Goal: Transaction & Acquisition: Obtain resource

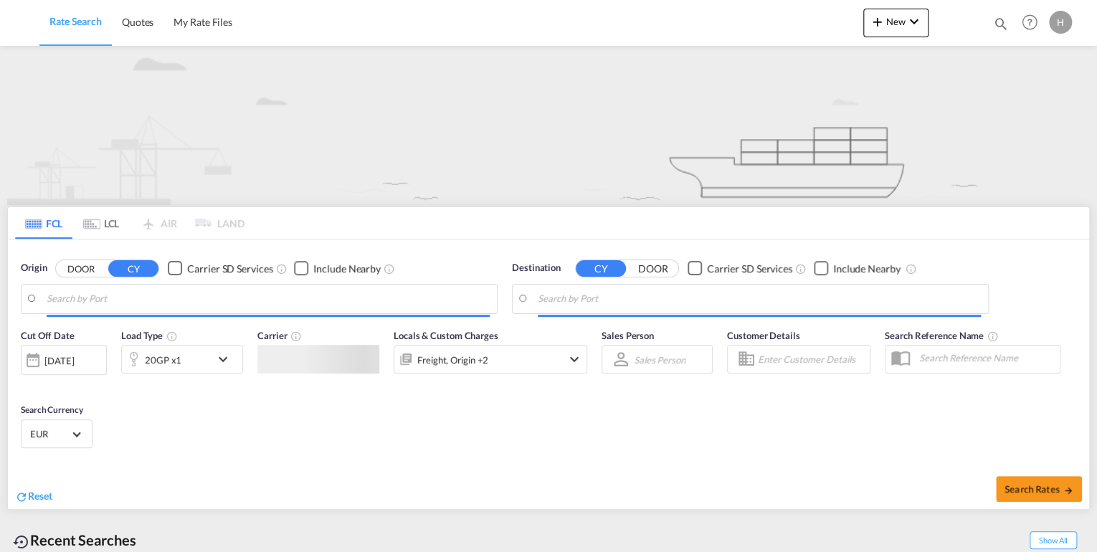
type input "[GEOGRAPHIC_DATA], DEBRV"
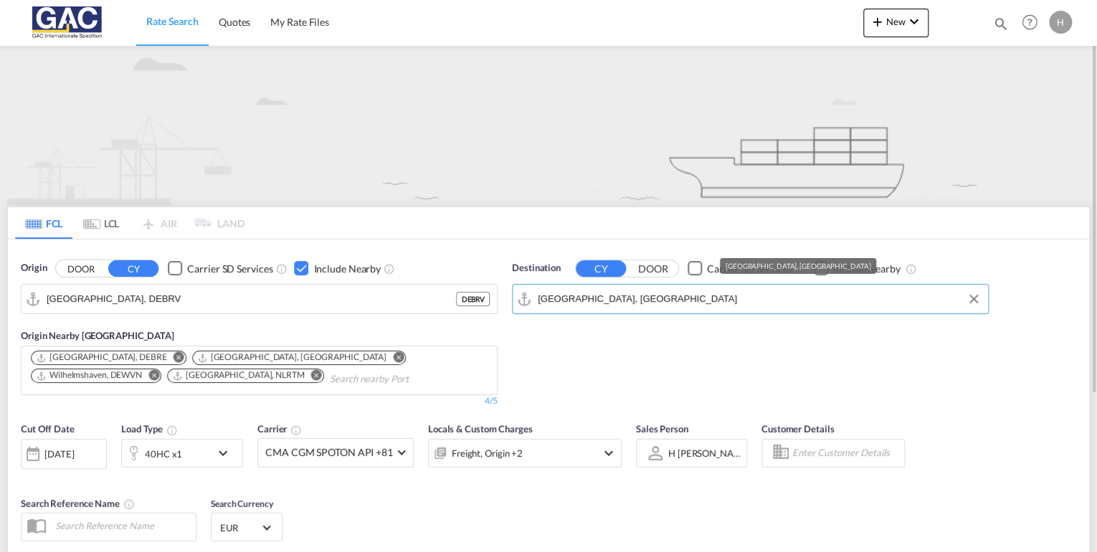
drag, startPoint x: 678, startPoint y: 298, endPoint x: 664, endPoint y: 294, distance: 14.3
click at [664, 294] on input "Jebel Ali, AEJEA" at bounding box center [759, 299] width 443 height 22
drag, startPoint x: 664, startPoint y: 298, endPoint x: 446, endPoint y: 298, distance: 218.0
click at [452, 298] on div "Origin DOOR CY Carrier SD Services Include Nearby Bremerhaven, DEBRV DEBRV Orig…" at bounding box center [548, 326] width 1081 height 175
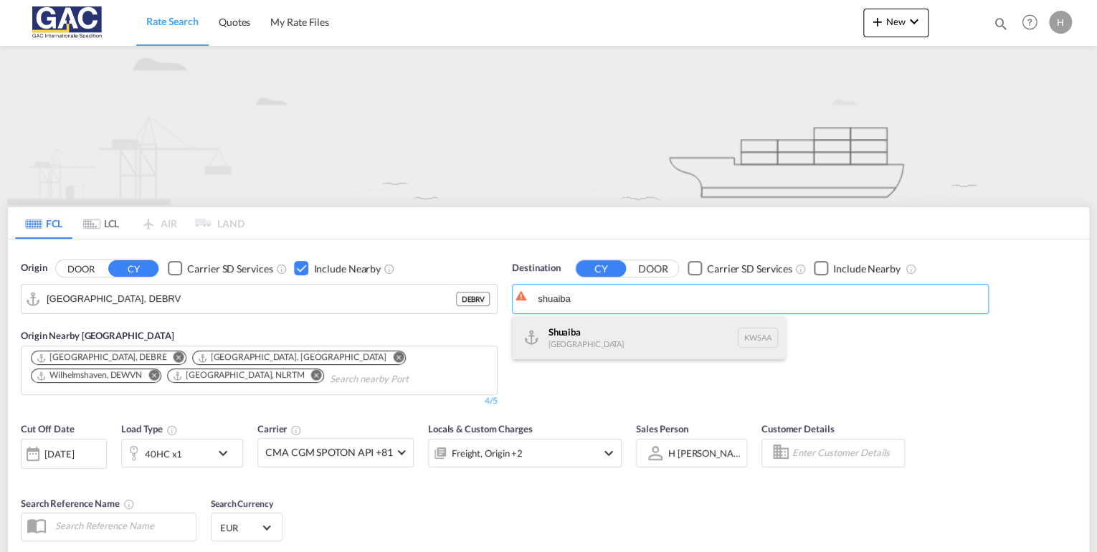
click at [597, 335] on div "Shuaiba Kuwait KWSAA" at bounding box center [649, 337] width 272 height 43
type input "Shuaiba, KWSAA"
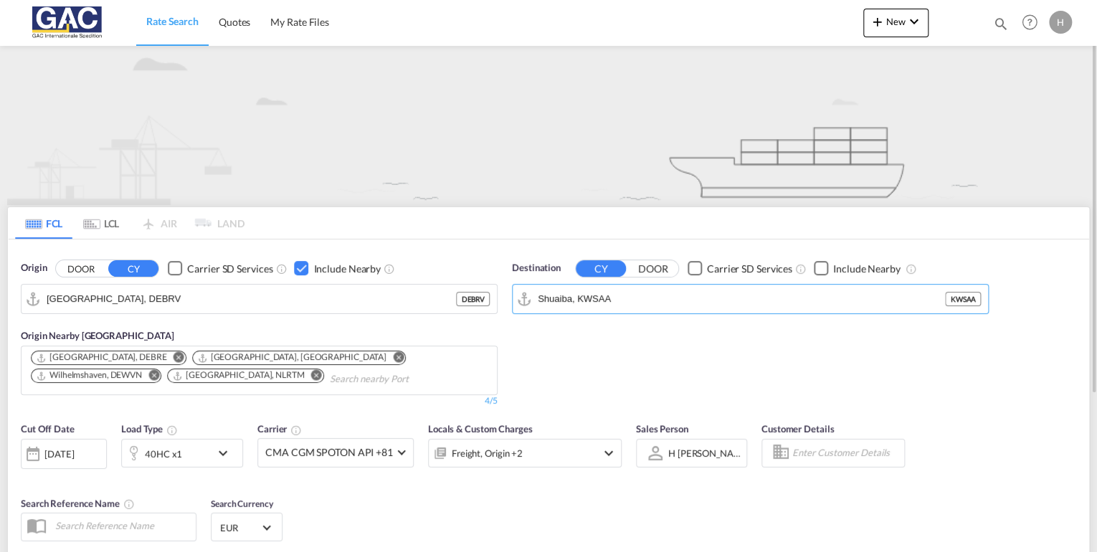
click at [819, 267] on div "Checkbox No Ink" at bounding box center [821, 268] width 14 height 14
click at [818, 267] on div "Checkbox No Ink" at bounding box center [821, 268] width 14 height 14
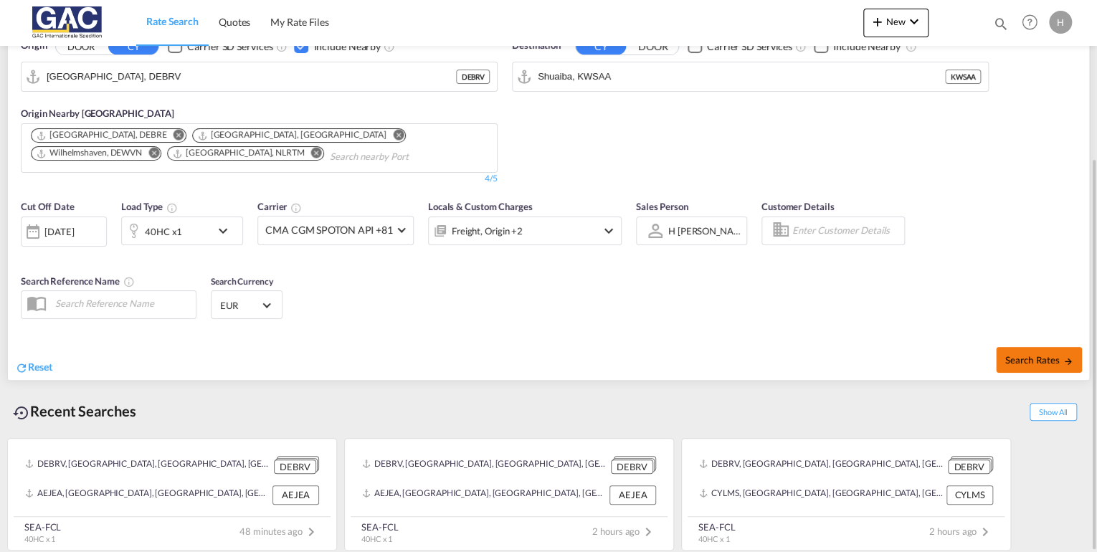
click at [1013, 364] on button "Search Rates" at bounding box center [1039, 360] width 86 height 26
type input "DEBRV to KWSAA / 26 Aug 2025"
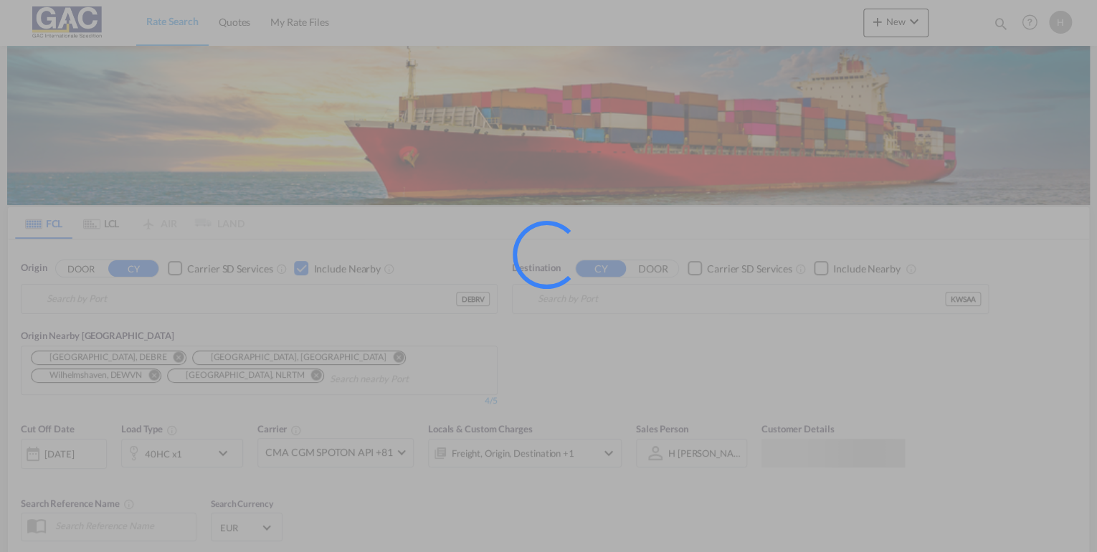
type input "[GEOGRAPHIC_DATA], DEBRV"
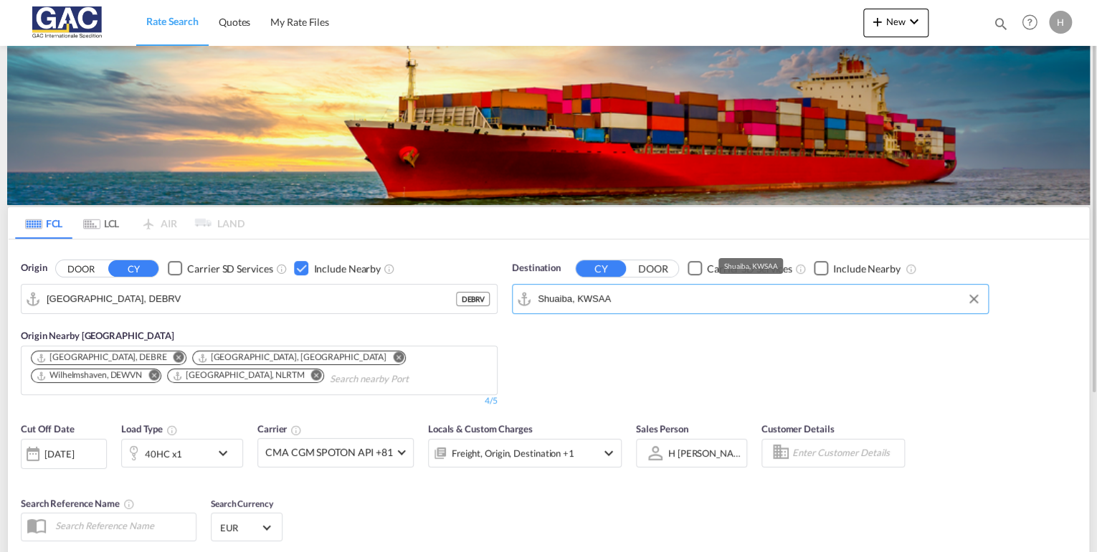
click at [645, 298] on input "Shuaiba, KWSAA" at bounding box center [759, 299] width 443 height 22
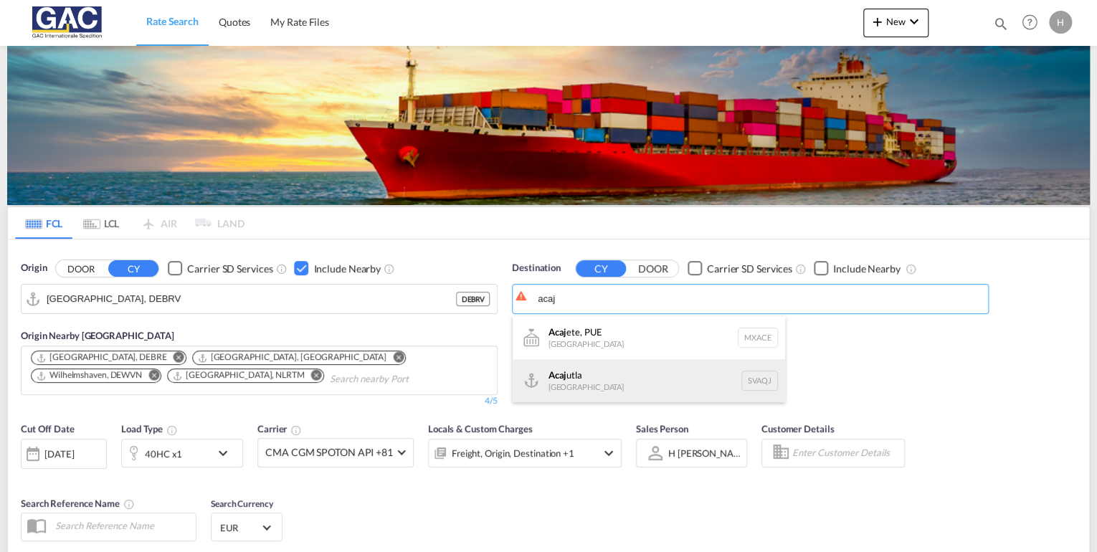
click at [582, 373] on div "Acaj utla [GEOGRAPHIC_DATA] SVAQJ" at bounding box center [649, 380] width 272 height 43
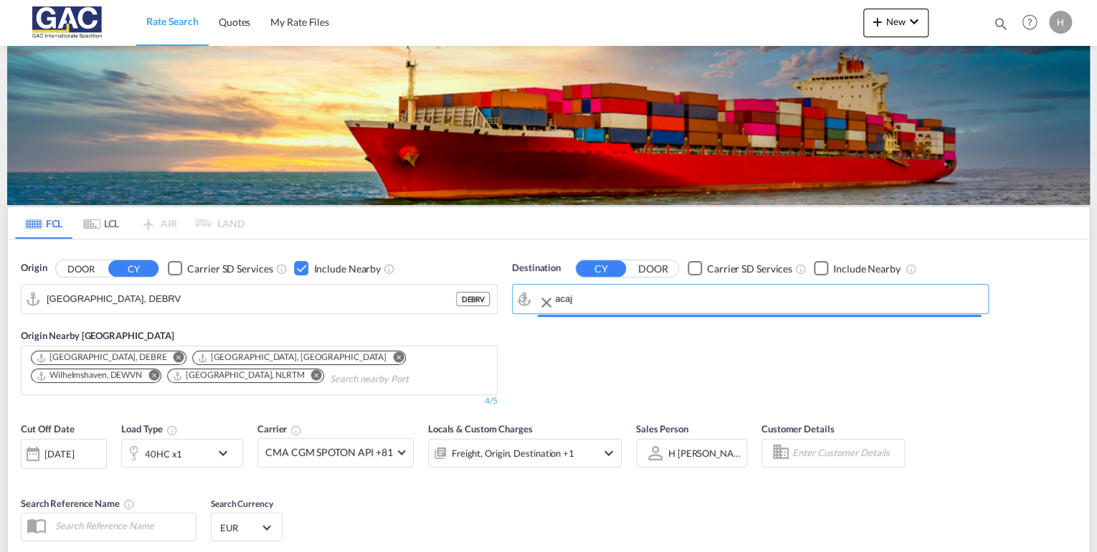
type input "Acajutla, SVAQJ"
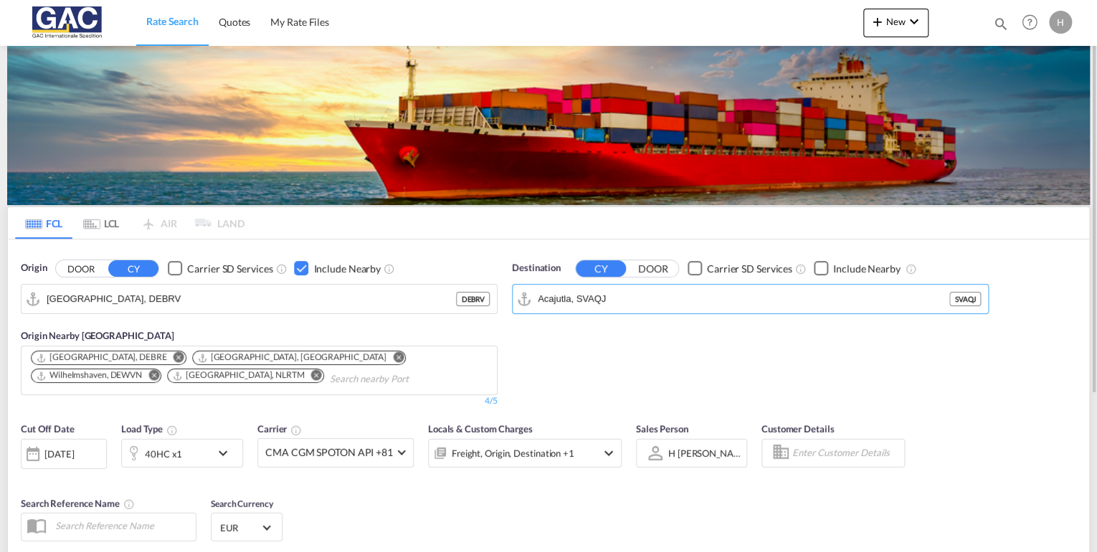
click at [826, 265] on div "Checkbox No Ink" at bounding box center [821, 268] width 14 height 14
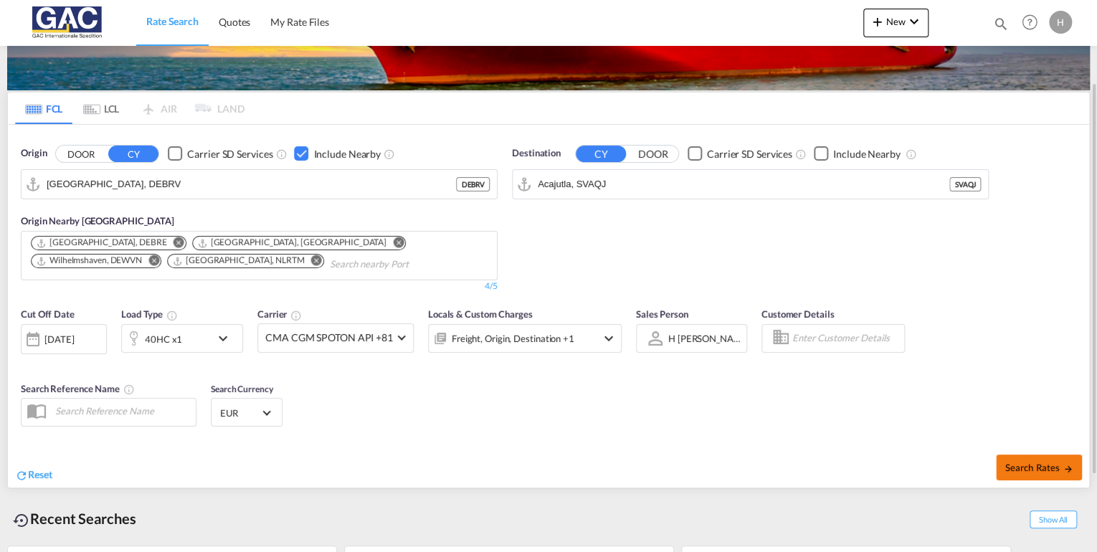
click at [1022, 462] on span "Search Rates" at bounding box center [1038, 467] width 69 height 11
type input "DEBRV to SVAQJ / [DATE]"
